Goal: Find specific fact: Find specific fact

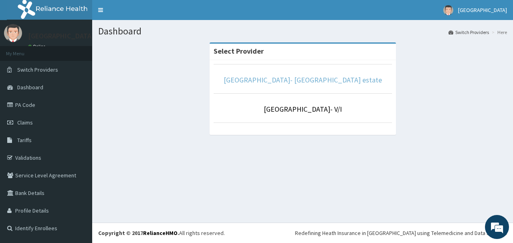
click at [312, 83] on link "[GEOGRAPHIC_DATA]- [GEOGRAPHIC_DATA] estate" at bounding box center [303, 79] width 158 height 9
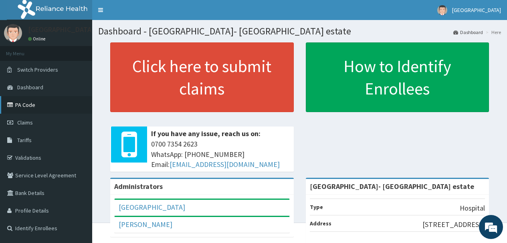
click at [43, 107] on link "PA Code" at bounding box center [46, 105] width 92 height 18
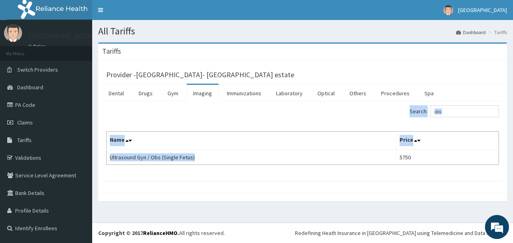
drag, startPoint x: 198, startPoint y: 158, endPoint x: 103, endPoint y: 162, distance: 94.8
click at [103, 162] on div "Search: obs Name Price Ultrasound Gyn / Obs (Single Fetus) 5750" at bounding box center [302, 141] width 401 height 80
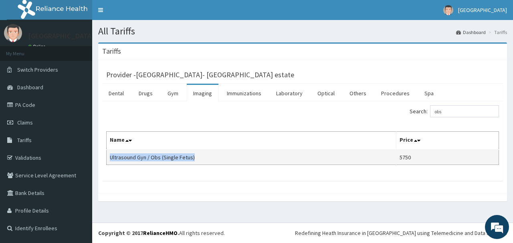
drag, startPoint x: 194, startPoint y: 158, endPoint x: 107, endPoint y: 162, distance: 87.1
click at [107, 162] on td "Ultrasound Gyn / Obs (Single Fetus)" at bounding box center [252, 157] width 290 height 15
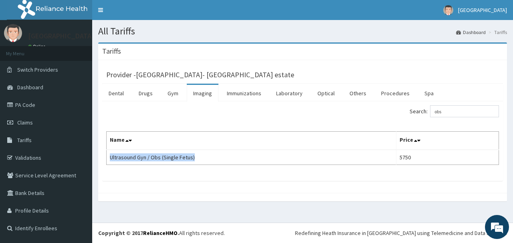
copy td "Ultrasound Gyn / Obs (Single Fetus)"
click at [362, 96] on link "Others" at bounding box center [358, 93] width 30 height 17
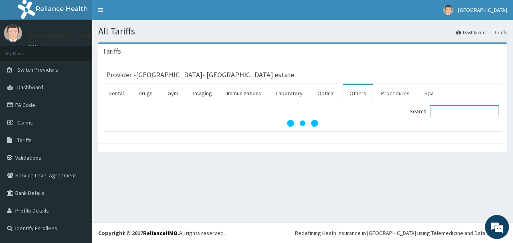
click at [450, 112] on input "Search:" at bounding box center [464, 111] width 69 height 12
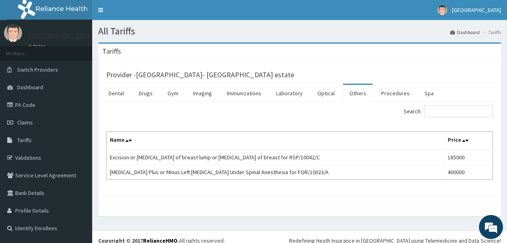
click at [360, 95] on link "Others" at bounding box center [358, 93] width 30 height 17
click at [205, 95] on link "Imaging" at bounding box center [203, 93] width 32 height 17
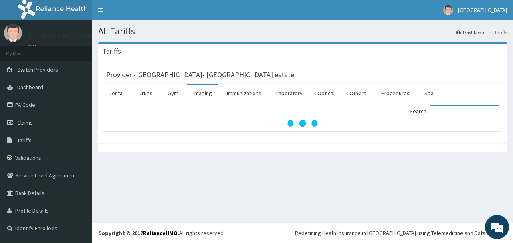
click at [466, 114] on input "Search:" at bounding box center [464, 111] width 69 height 12
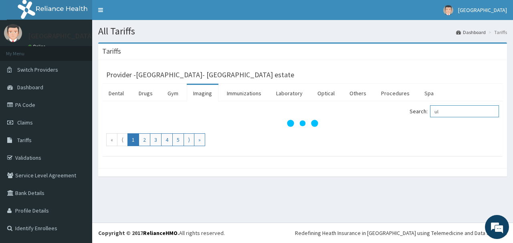
type input "u"
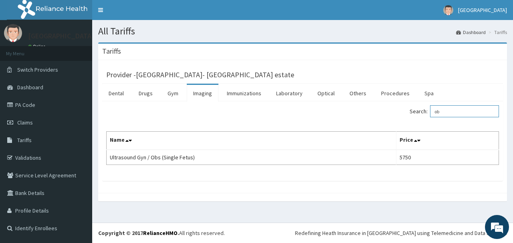
type input "o"
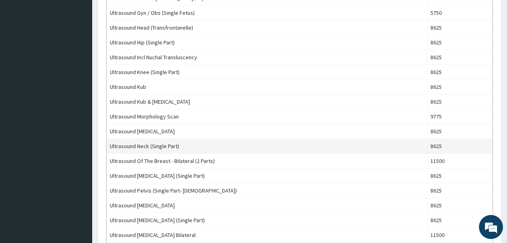
scroll to position [441, 0]
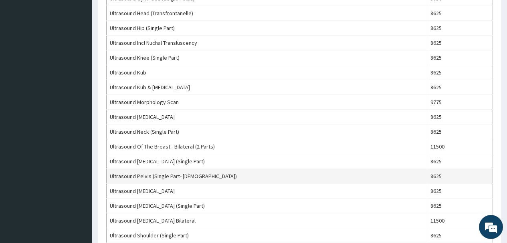
type input "ultr"
drag, startPoint x: 445, startPoint y: 177, endPoint x: 428, endPoint y: 178, distance: 17.7
click at [428, 178] on tr "Ultrasound Pelvis (Single Part- Female) 8625" at bounding box center [300, 176] width 387 height 15
copy tr "8625"
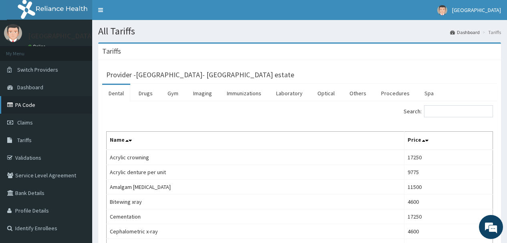
click at [41, 108] on link "PA Code" at bounding box center [46, 105] width 92 height 18
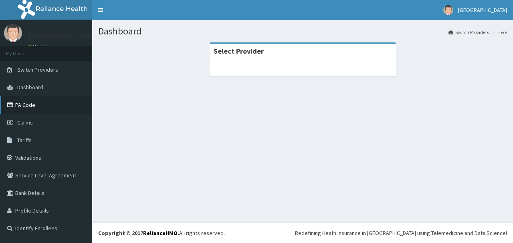
click at [71, 113] on link "PA Code" at bounding box center [46, 105] width 92 height 18
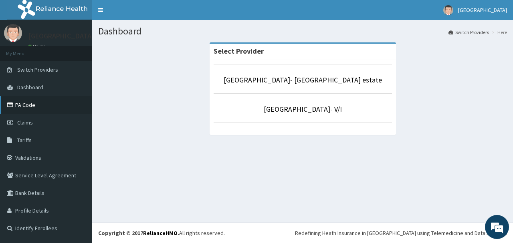
click at [32, 109] on link "PA Code" at bounding box center [46, 105] width 92 height 18
